Goal: Find specific page/section: Find specific page/section

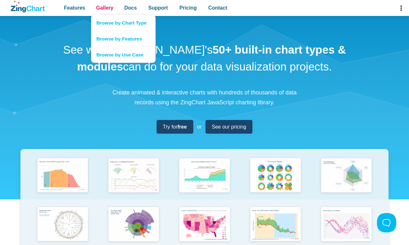
click at [105, 8] on span "Gallery" at bounding box center [104, 8] width 17 height 9
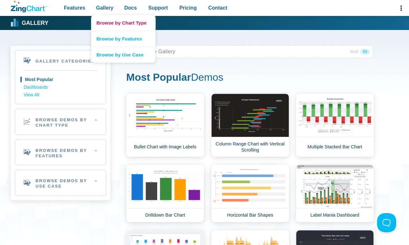
click at [123, 23] on link "Browse by Chart Type" at bounding box center [123, 23] width 64 height 16
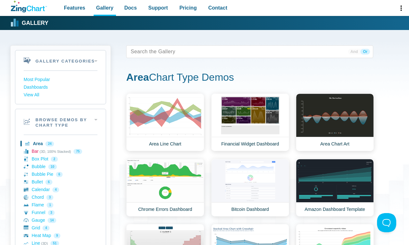
click at [60, 151] on link "Bar (3D, 100% Stacked) 75" at bounding box center [61, 152] width 74 height 8
